Goal: Information Seeking & Learning: Learn about a topic

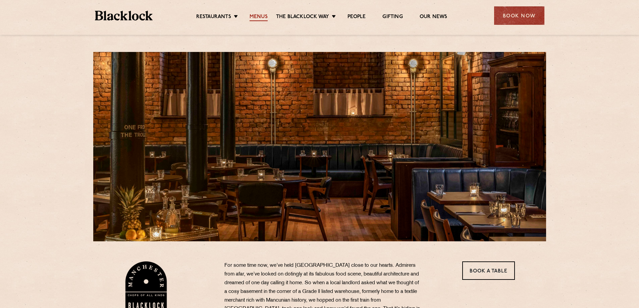
click at [253, 17] on link "Menus" at bounding box center [258, 17] width 18 height 7
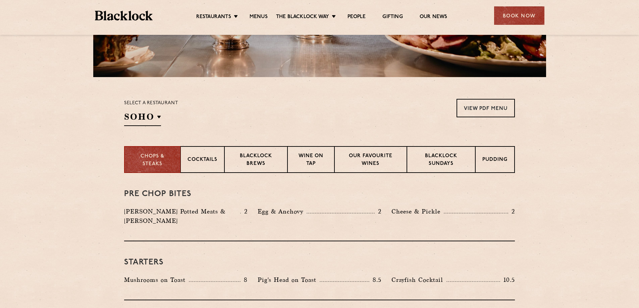
scroll to position [201, 0]
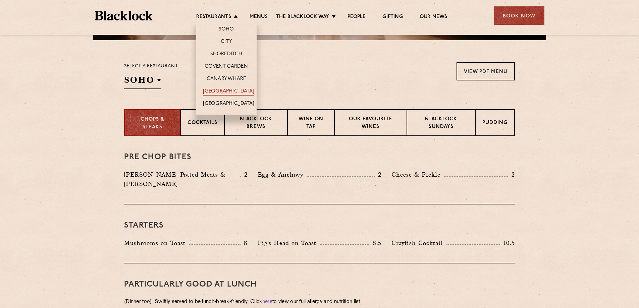
click at [228, 92] on link "[GEOGRAPHIC_DATA]" at bounding box center [228, 91] width 51 height 7
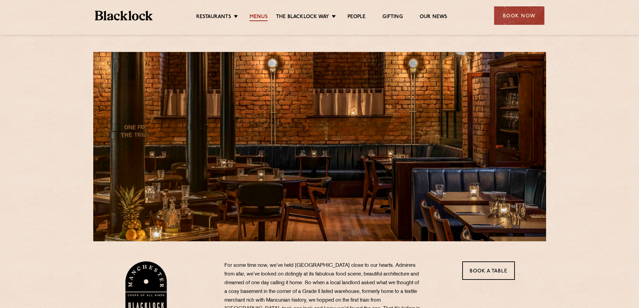
click at [254, 16] on link "Menus" at bounding box center [258, 17] width 18 height 7
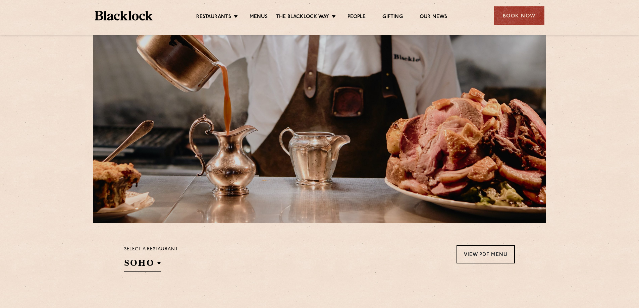
scroll to position [201, 0]
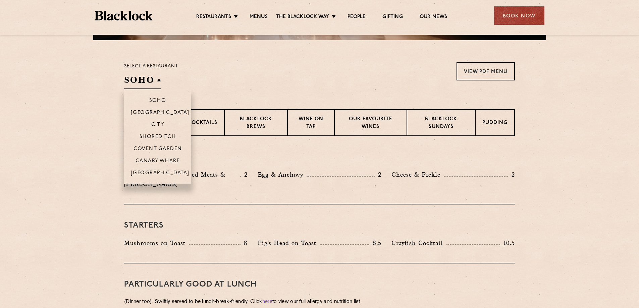
click at [154, 79] on h2 "SOHO" at bounding box center [142, 81] width 37 height 15
click at [164, 171] on p "[GEOGRAPHIC_DATA]" at bounding box center [160, 173] width 59 height 7
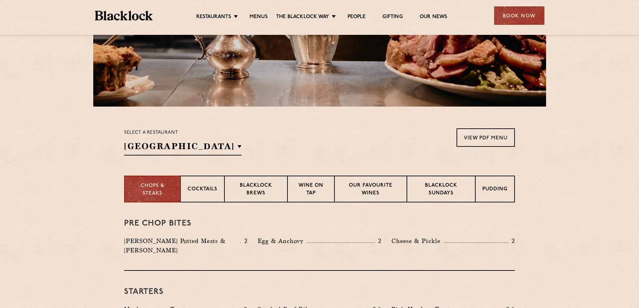
scroll to position [134, 0]
